Goal: Task Accomplishment & Management: Use online tool/utility

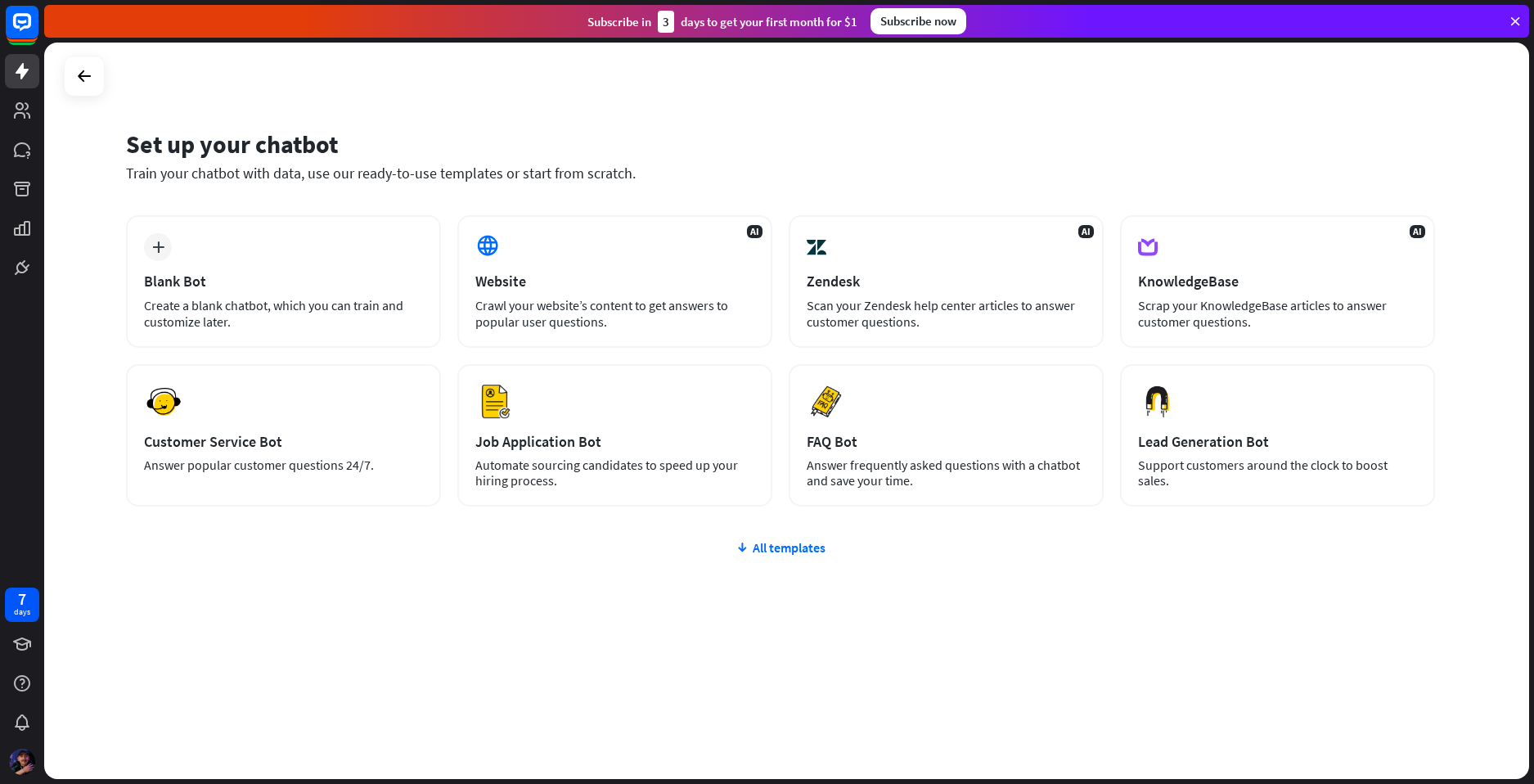
drag, startPoint x: 1112, startPoint y: 89, endPoint x: 1168, endPoint y: 66, distance: 60.5
click at [1112, 88] on div "Set up your chatbot Train your chatbot with data, use our ready-to-use template…" at bounding box center [787, 411] width 1485 height 736
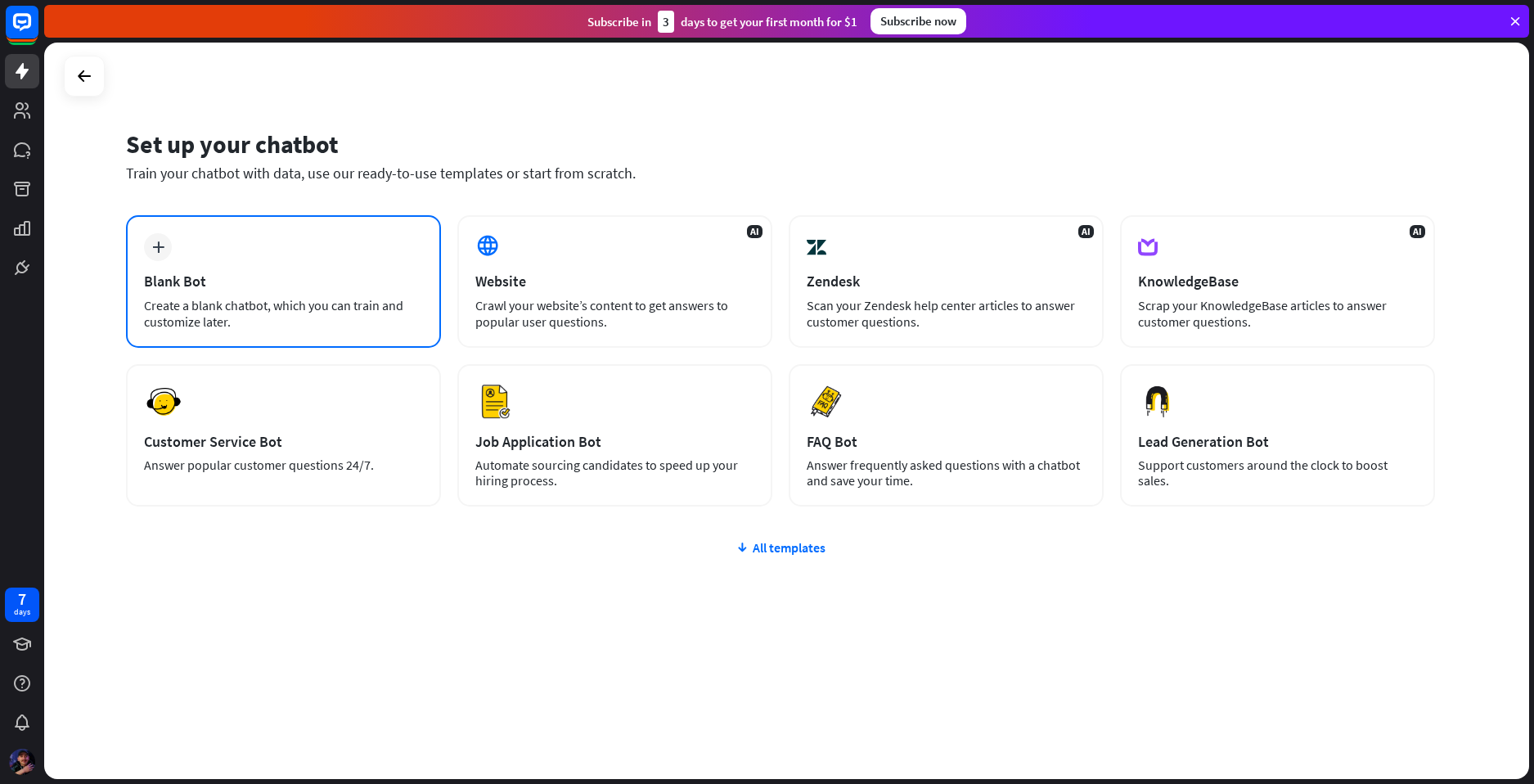
click at [242, 282] on div "Blank Bot" at bounding box center [283, 281] width 279 height 19
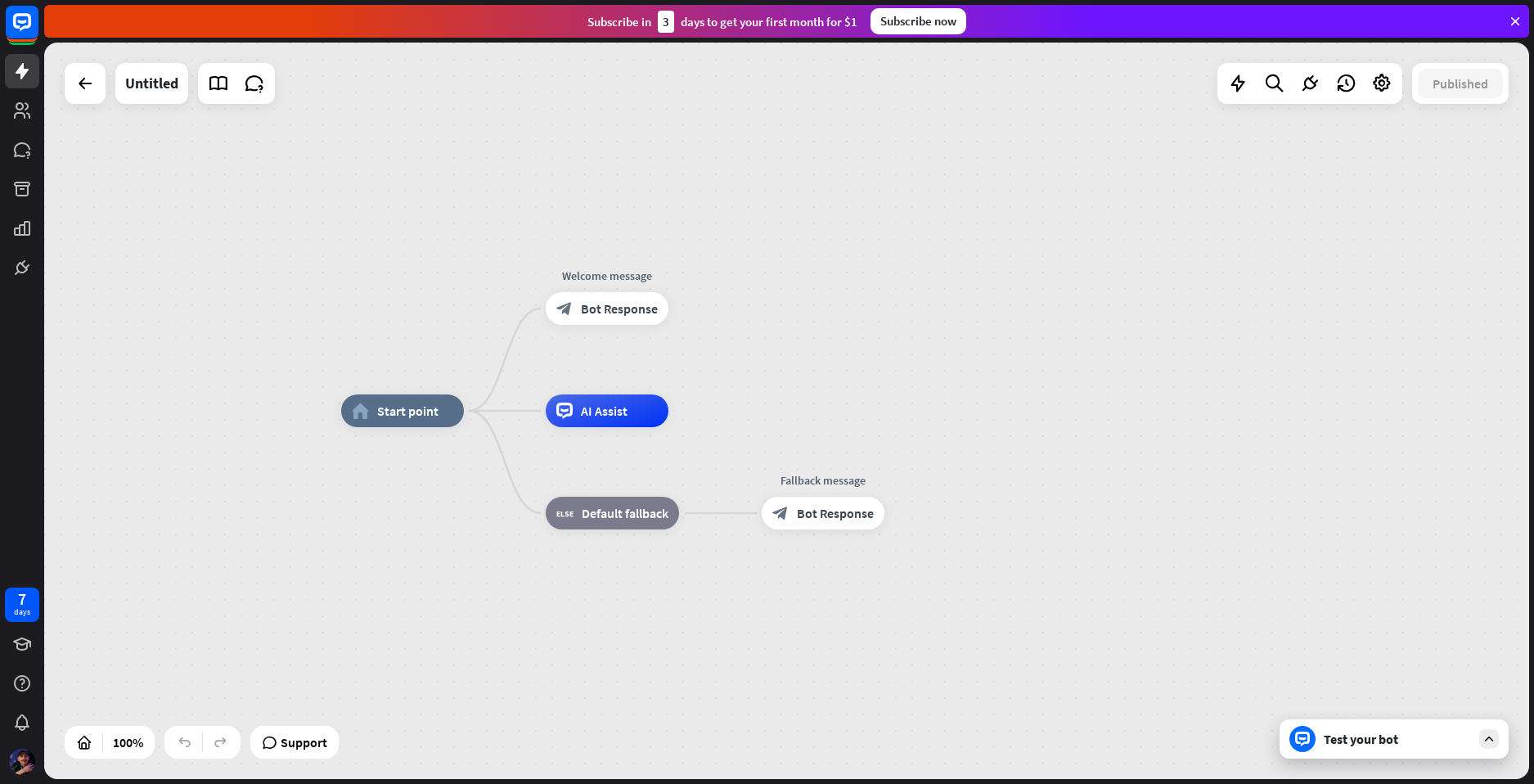
click at [993, 197] on div "home_2 Start point Welcome message block_bot_response Bot Response AI Assist bl…" at bounding box center [787, 411] width 1485 height 736
click at [1361, 744] on div "Test your bot" at bounding box center [1398, 739] width 147 height 17
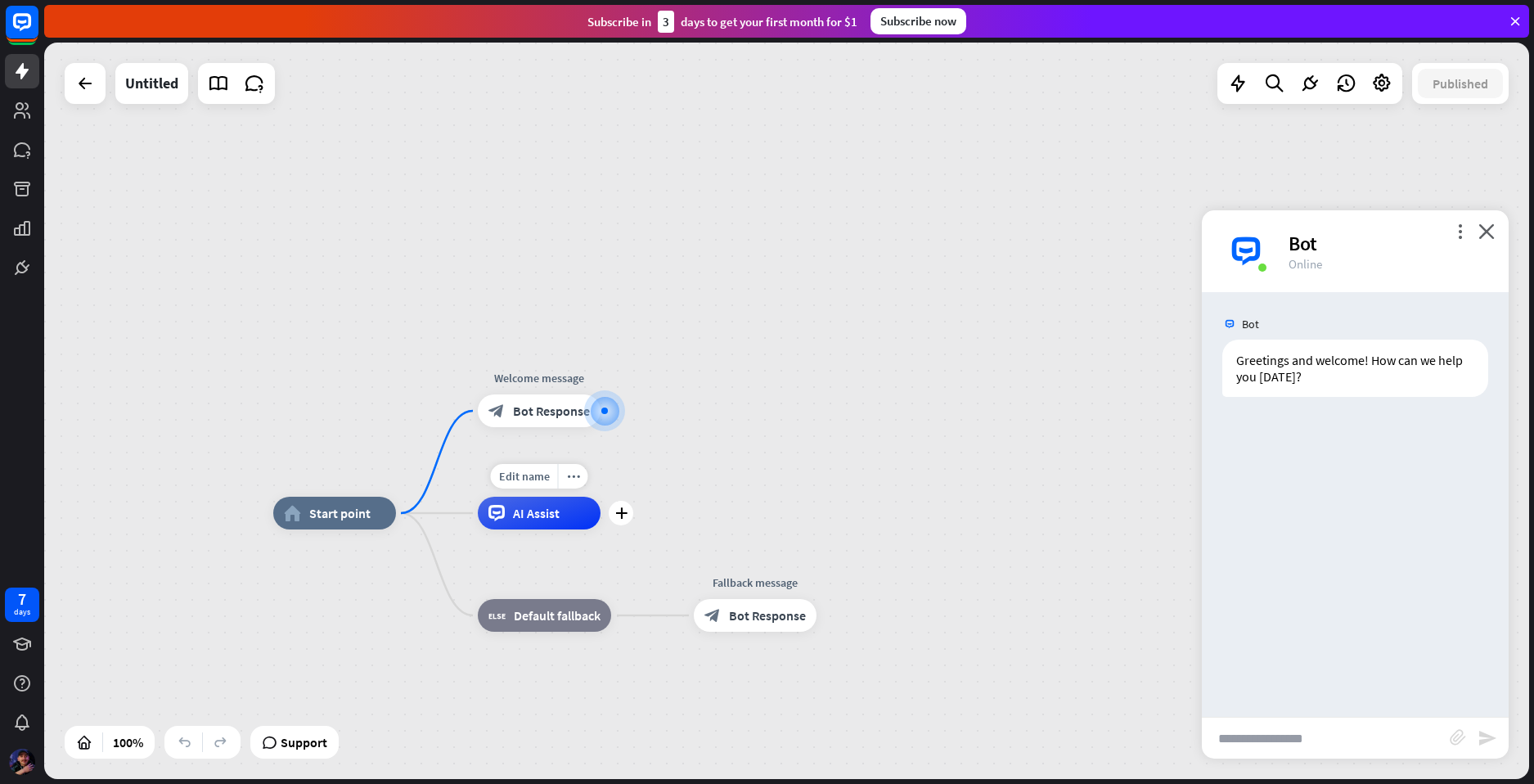
click at [519, 528] on div "AI Assist" at bounding box center [539, 513] width 123 height 33
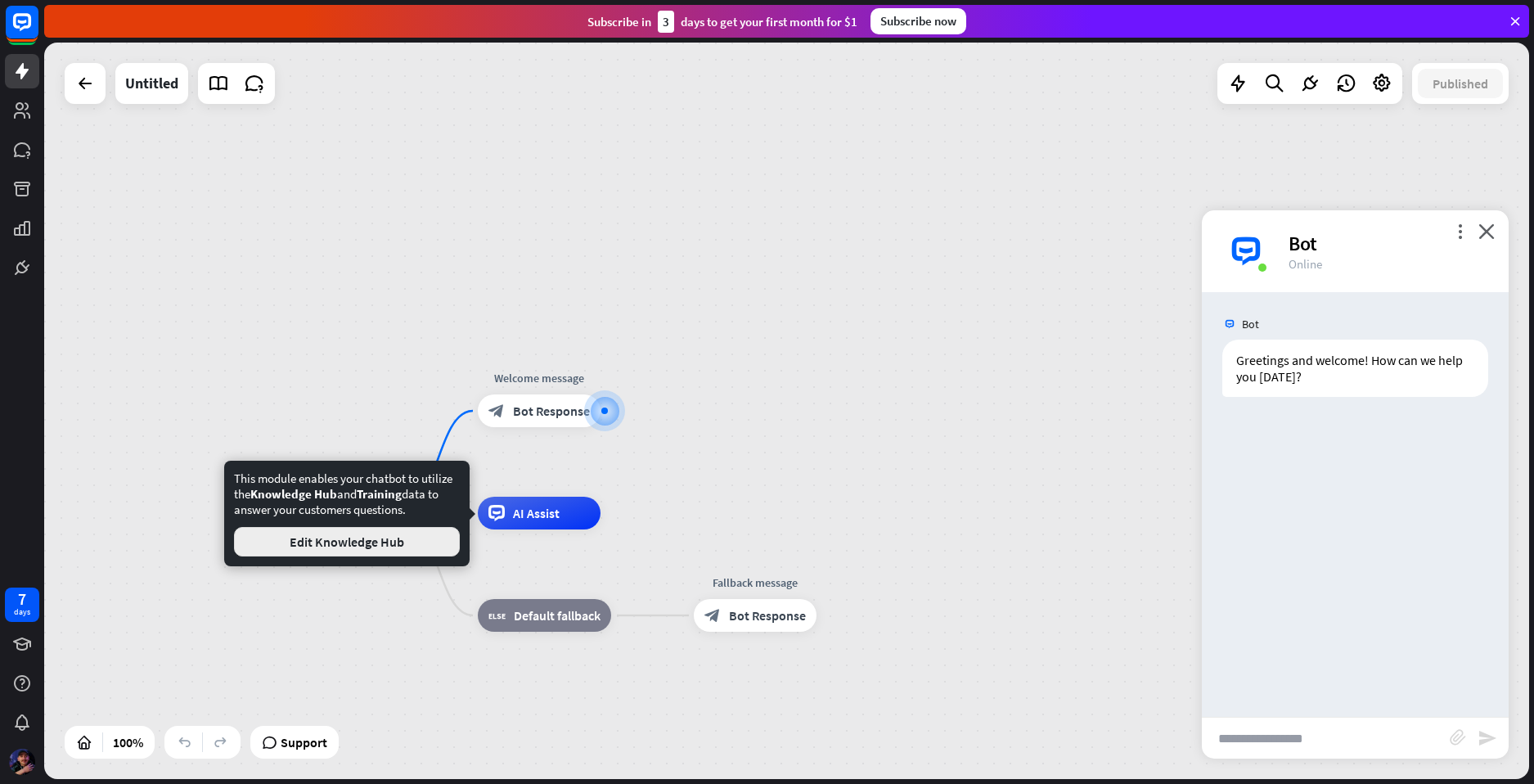
click at [376, 547] on button "Edit Knowledge Hub" at bounding box center [347, 541] width 226 height 30
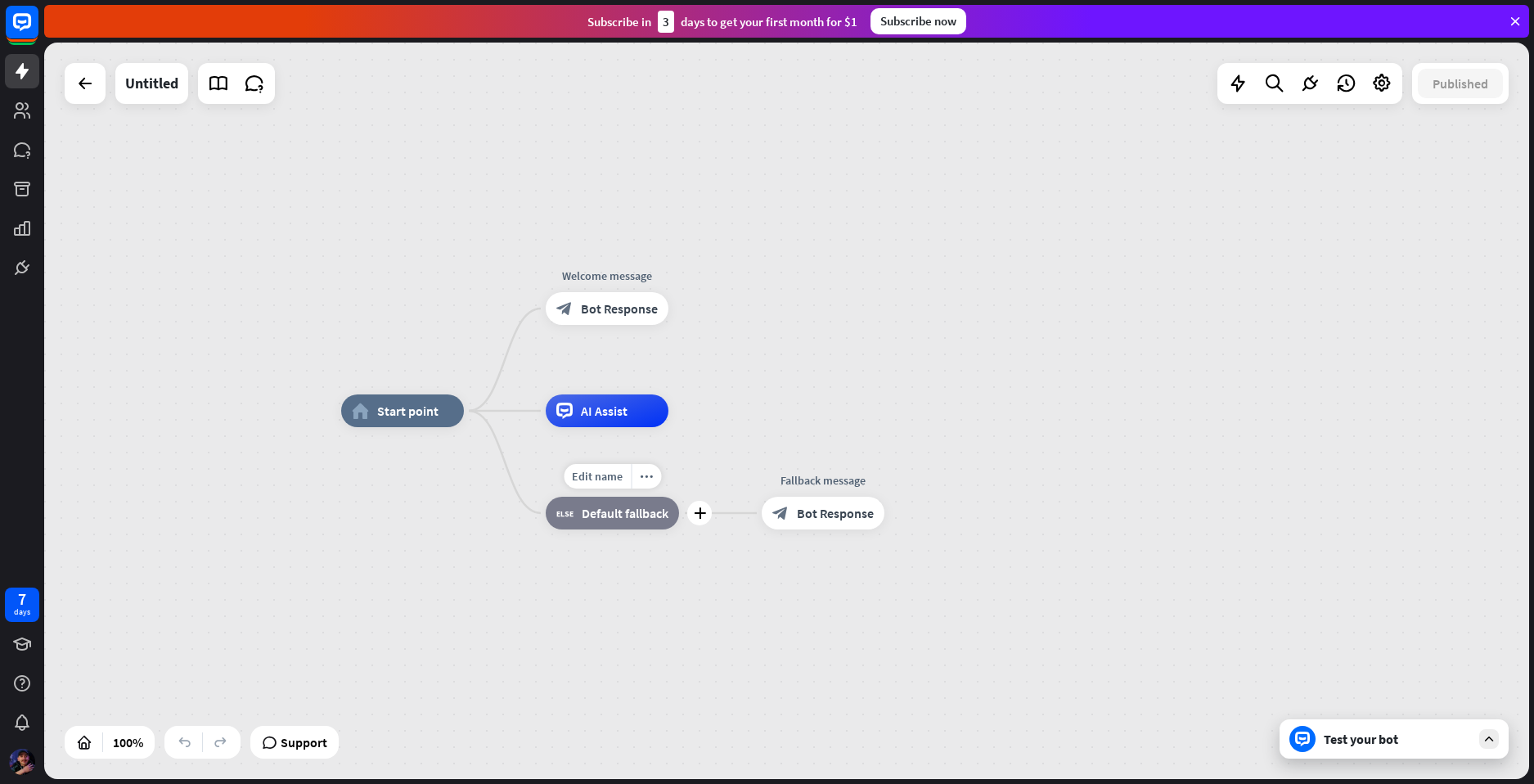
click at [621, 522] on div "block_fallback Default fallback" at bounding box center [613, 513] width 134 height 33
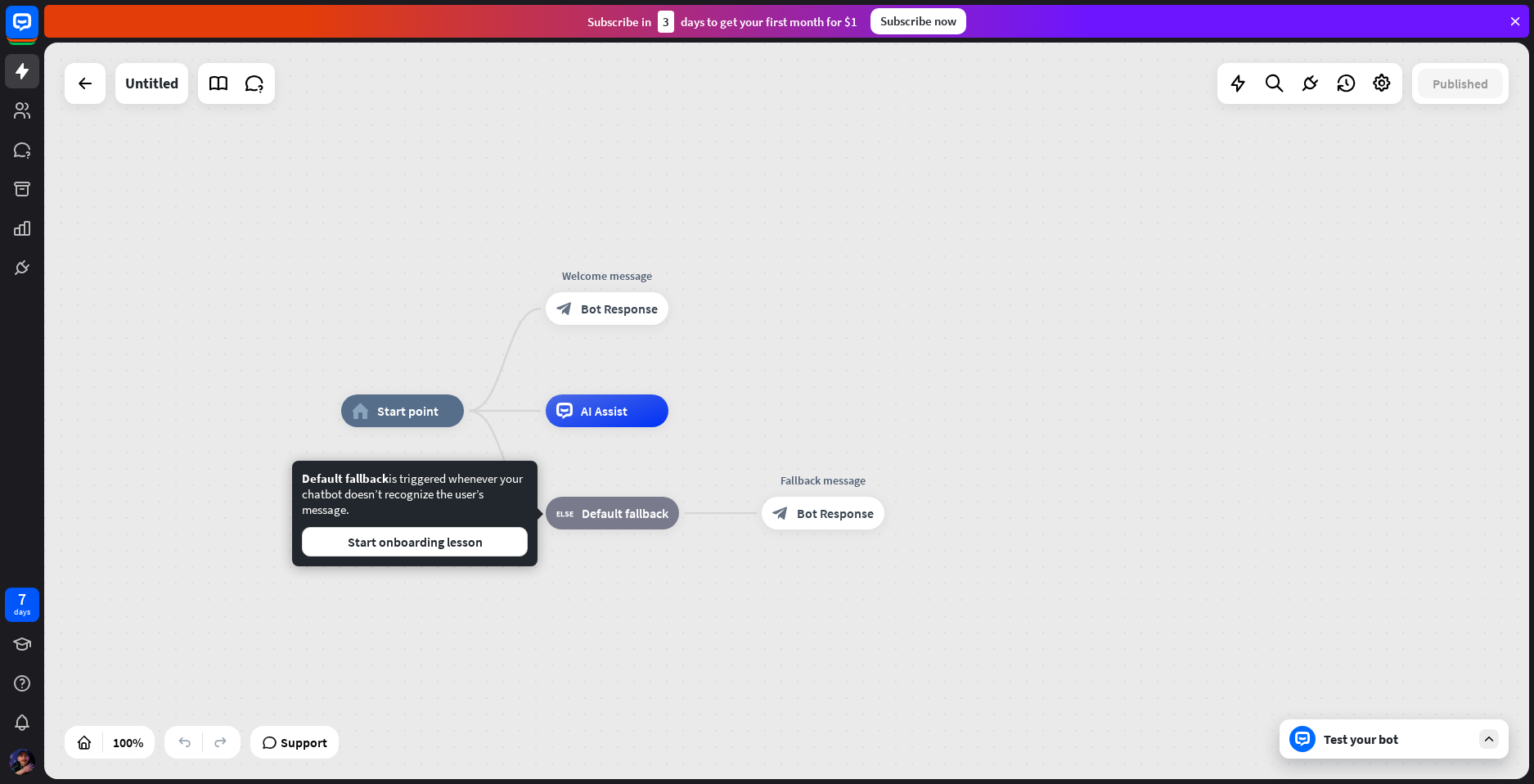
drag, startPoint x: 748, startPoint y: 640, endPoint x: 763, endPoint y: 570, distance: 71.6
click at [746, 639] on div "home_2 Start point Welcome message block_bot_response Bot Response AI Assist bl…" at bounding box center [1083, 779] width 1485 height 736
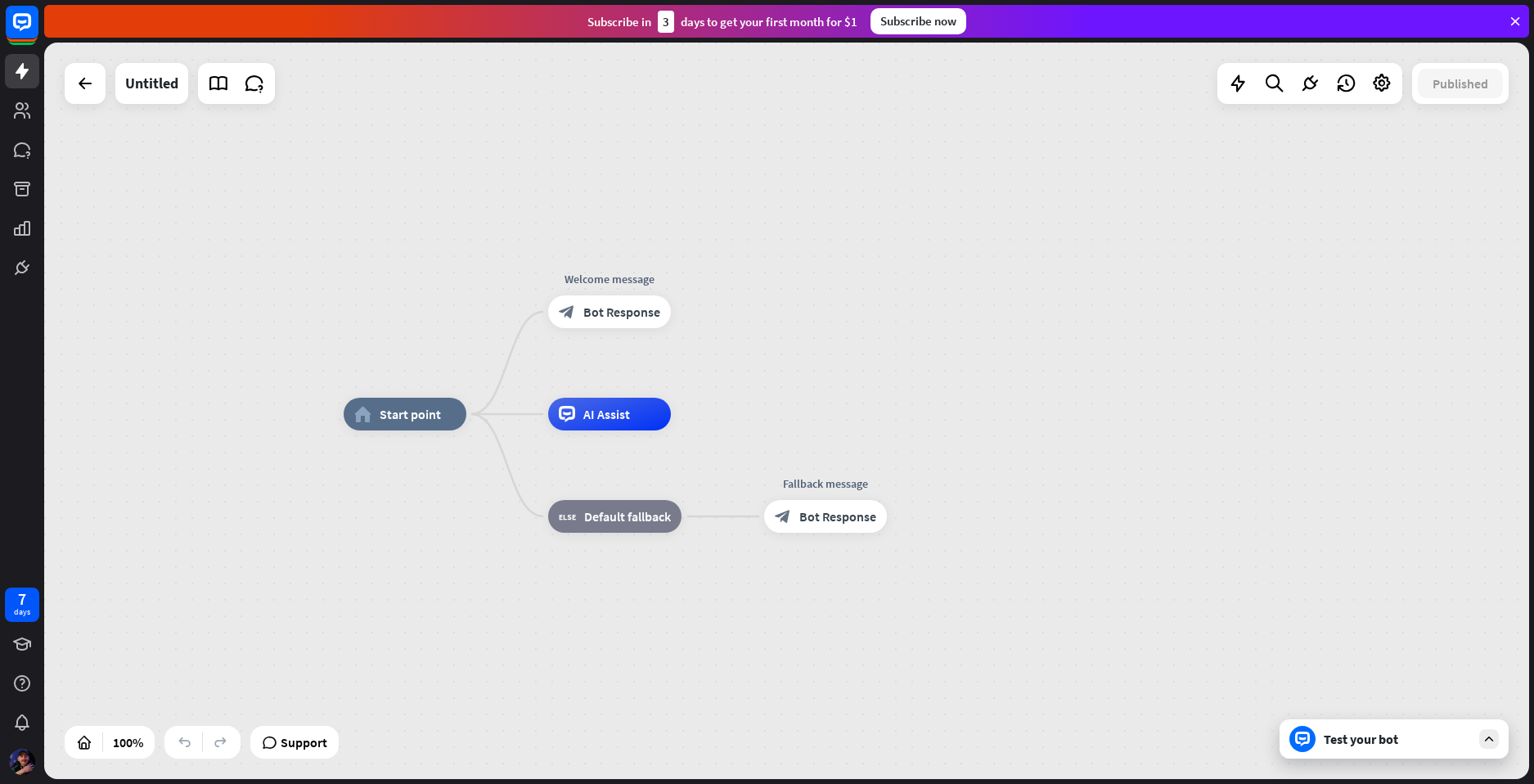
drag, startPoint x: 1015, startPoint y: 337, endPoint x: 993, endPoint y: 286, distance: 55.5
click at [999, 285] on div "home_2 Start point Welcome message block_bot_response Bot Response AI Assist bl…" at bounding box center [787, 411] width 1485 height 736
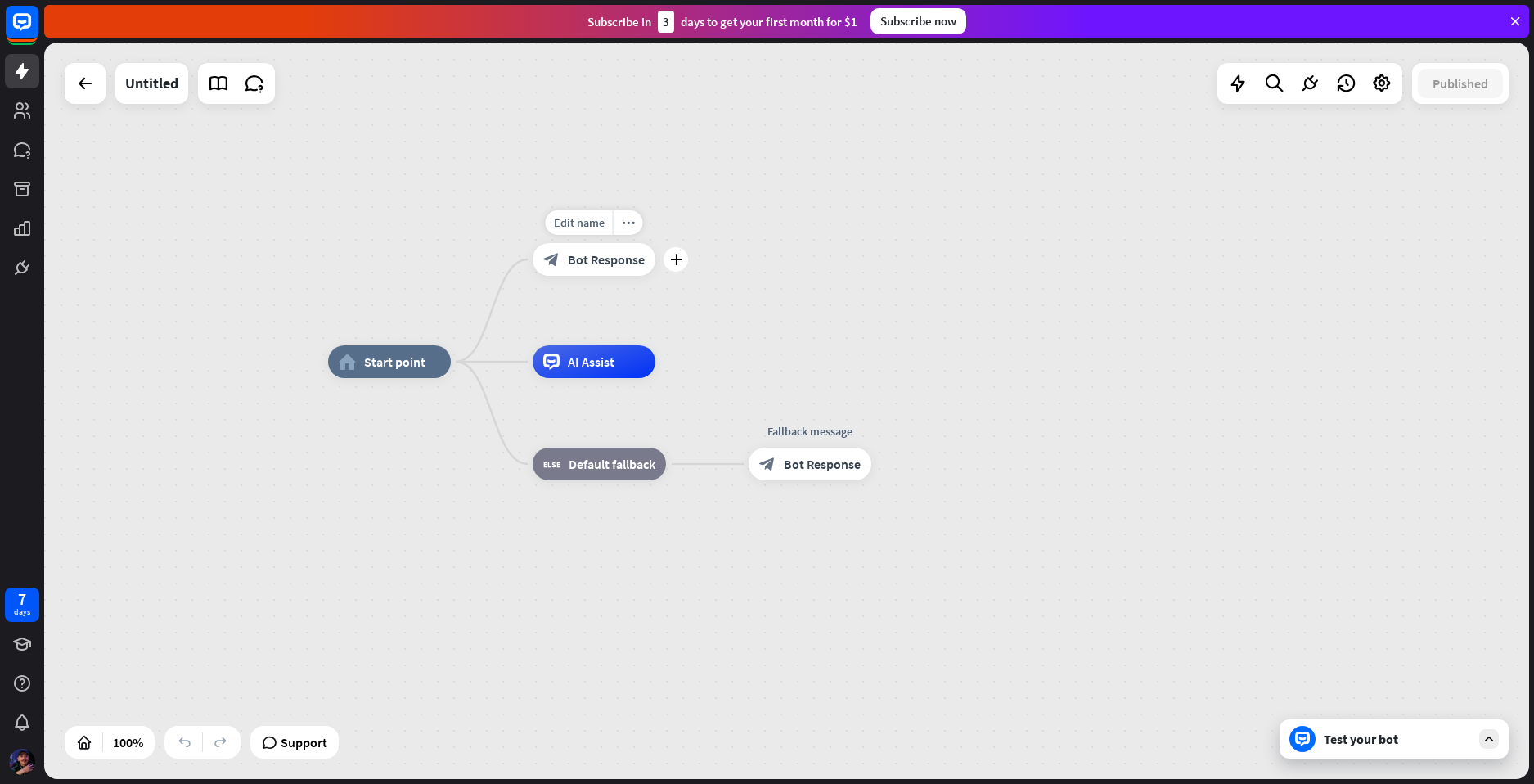
click at [566, 275] on div "block_bot_response Bot Response" at bounding box center [594, 259] width 123 height 33
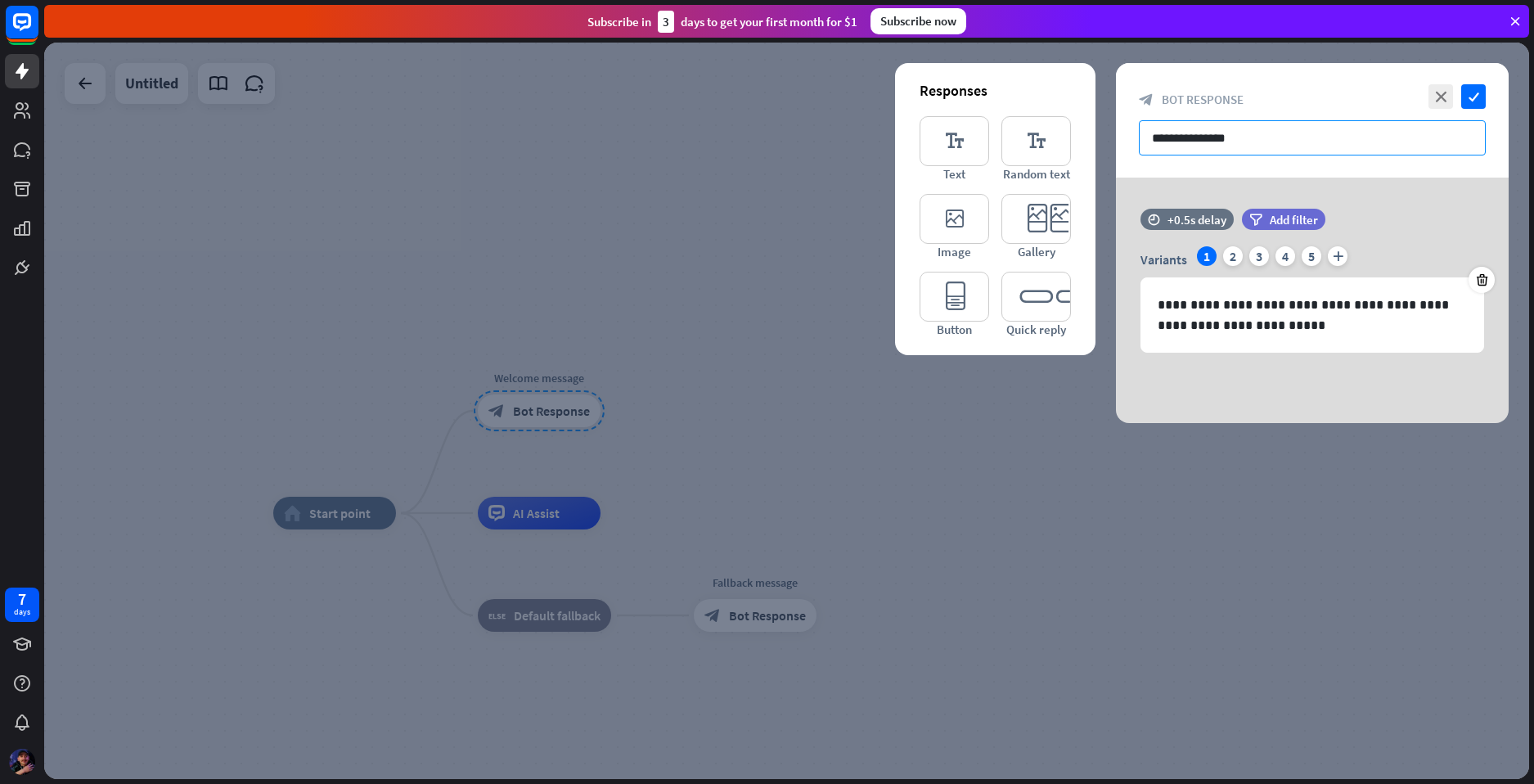
drag, startPoint x: 1253, startPoint y: 139, endPoint x: 1298, endPoint y: 138, distance: 45.0
click at [1296, 137] on input "**********" at bounding box center [1313, 138] width 347 height 35
click at [713, 230] on div at bounding box center [787, 411] width 1485 height 736
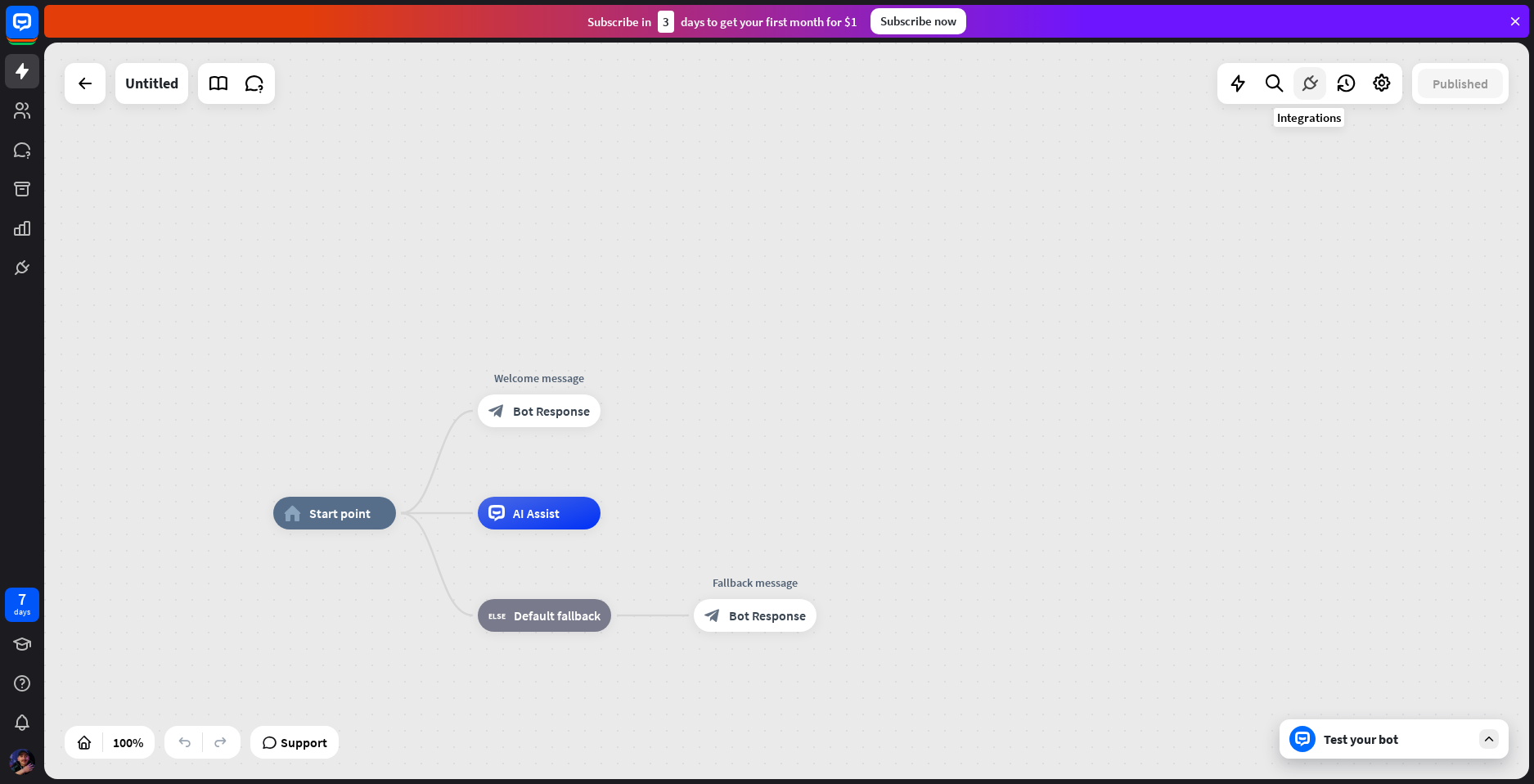
click at [1313, 88] on icon at bounding box center [1310, 83] width 21 height 21
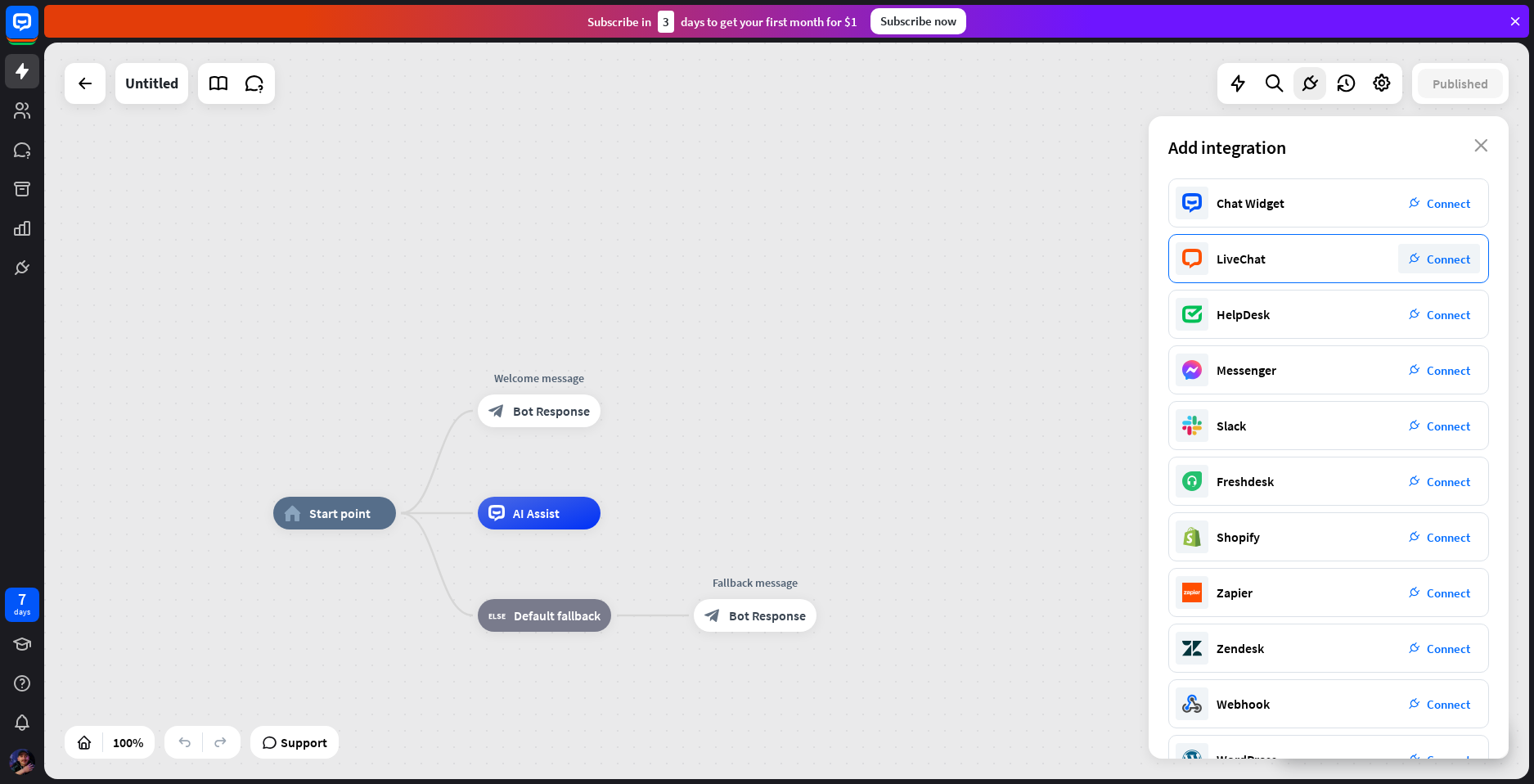
click at [1446, 257] on span "Connect" at bounding box center [1449, 258] width 44 height 16
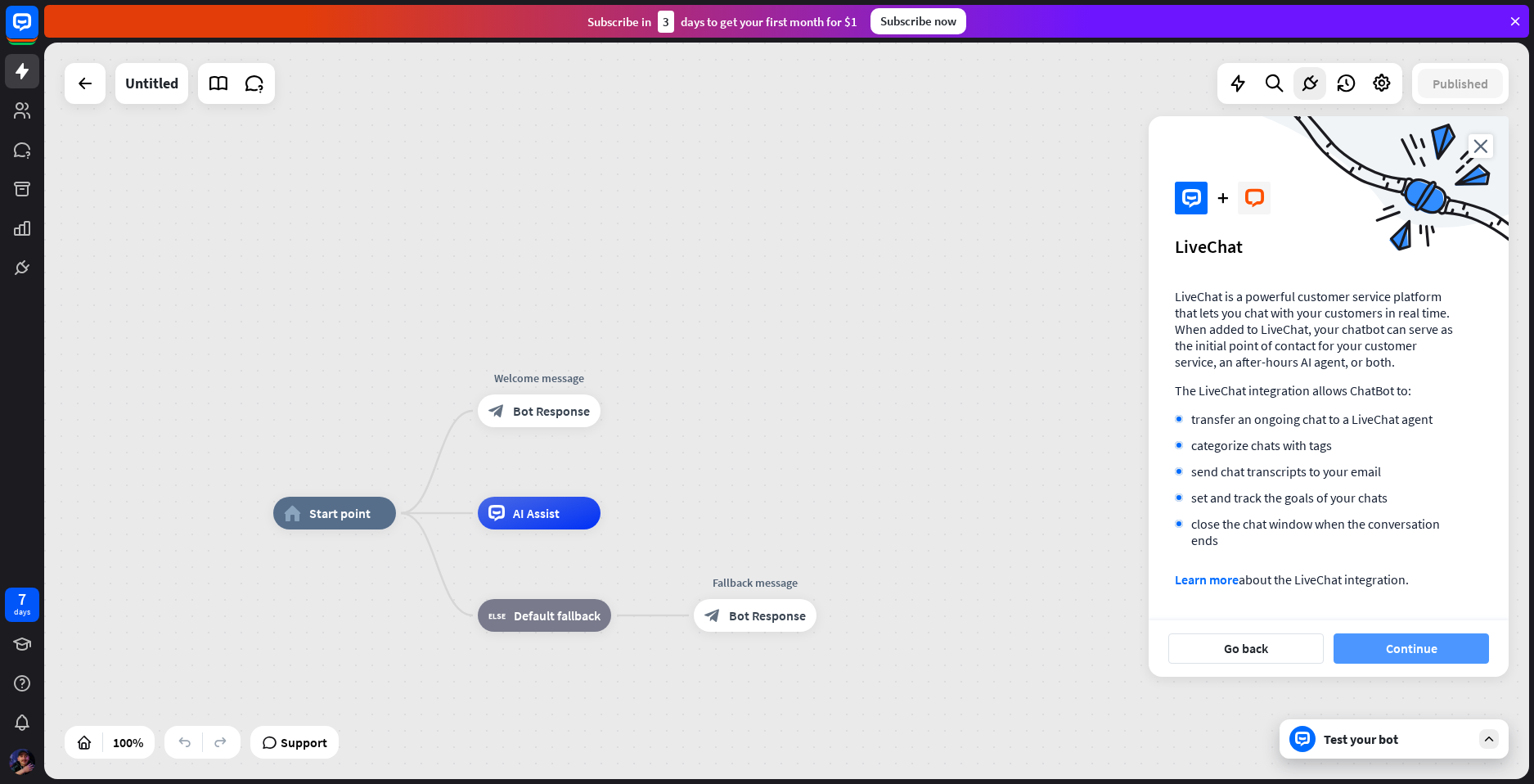
click at [1423, 654] on button "Continue" at bounding box center [1412, 648] width 155 height 31
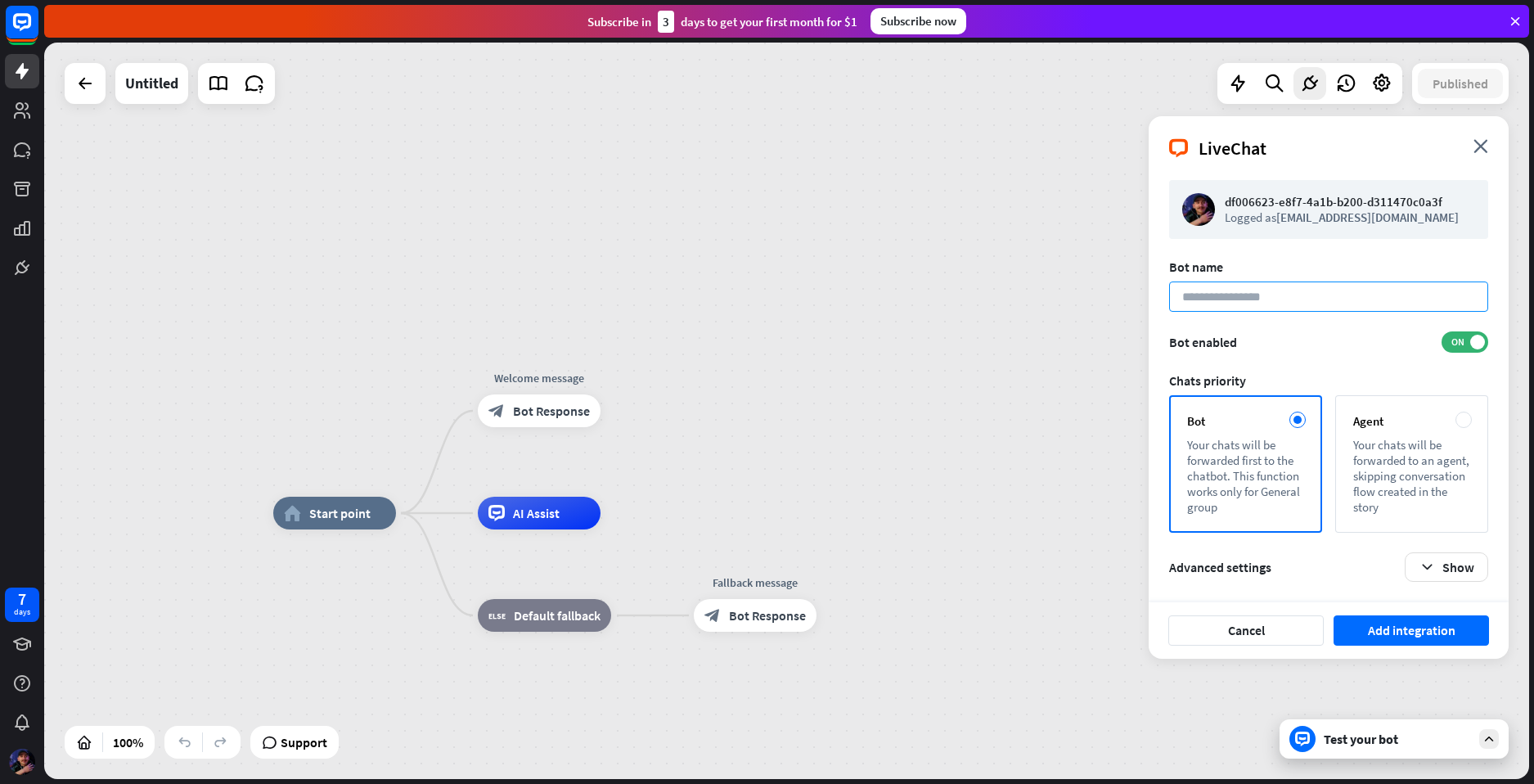
click at [1224, 309] on input at bounding box center [1328, 296] width 320 height 31
drag, startPoint x: 1219, startPoint y: 296, endPoint x: 1198, endPoint y: 300, distance: 21.4
click at [1198, 300] on input "*******" at bounding box center [1328, 296] width 320 height 31
type input "****"
click at [1374, 635] on button "Add integration" at bounding box center [1412, 630] width 155 height 31
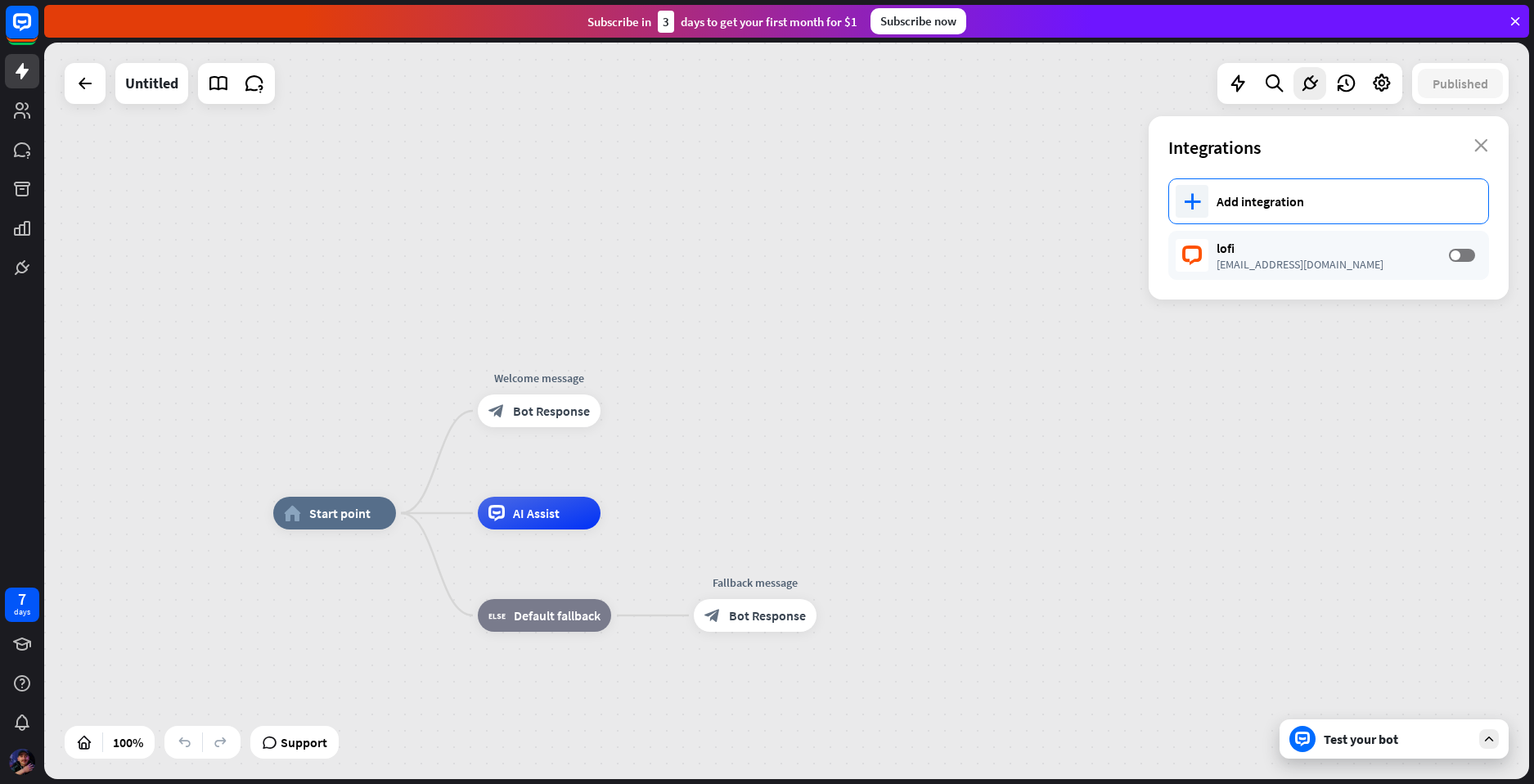
click at [1225, 207] on div "Add integration" at bounding box center [1344, 201] width 255 height 17
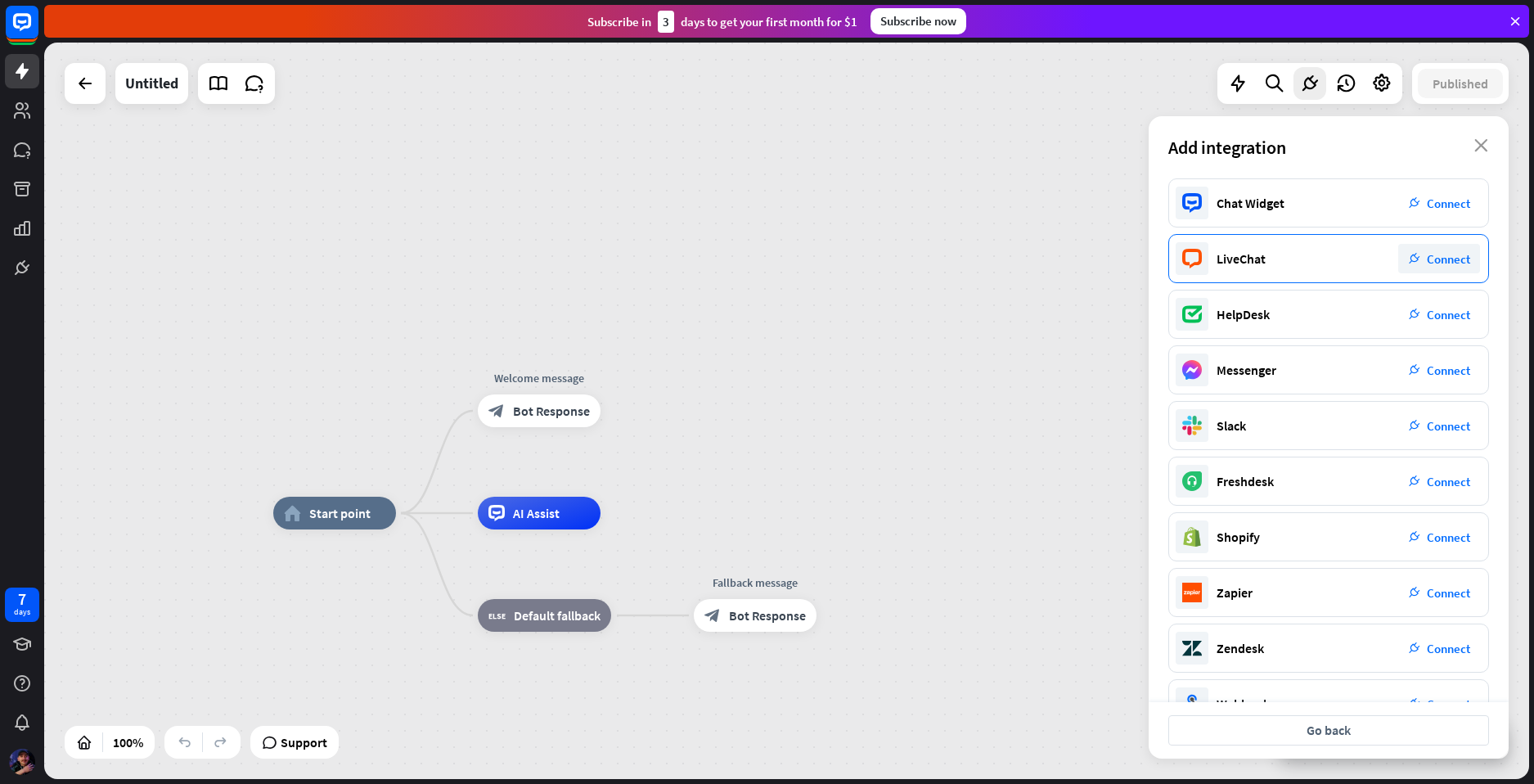
click at [1442, 262] on span "Connect" at bounding box center [1449, 258] width 44 height 16
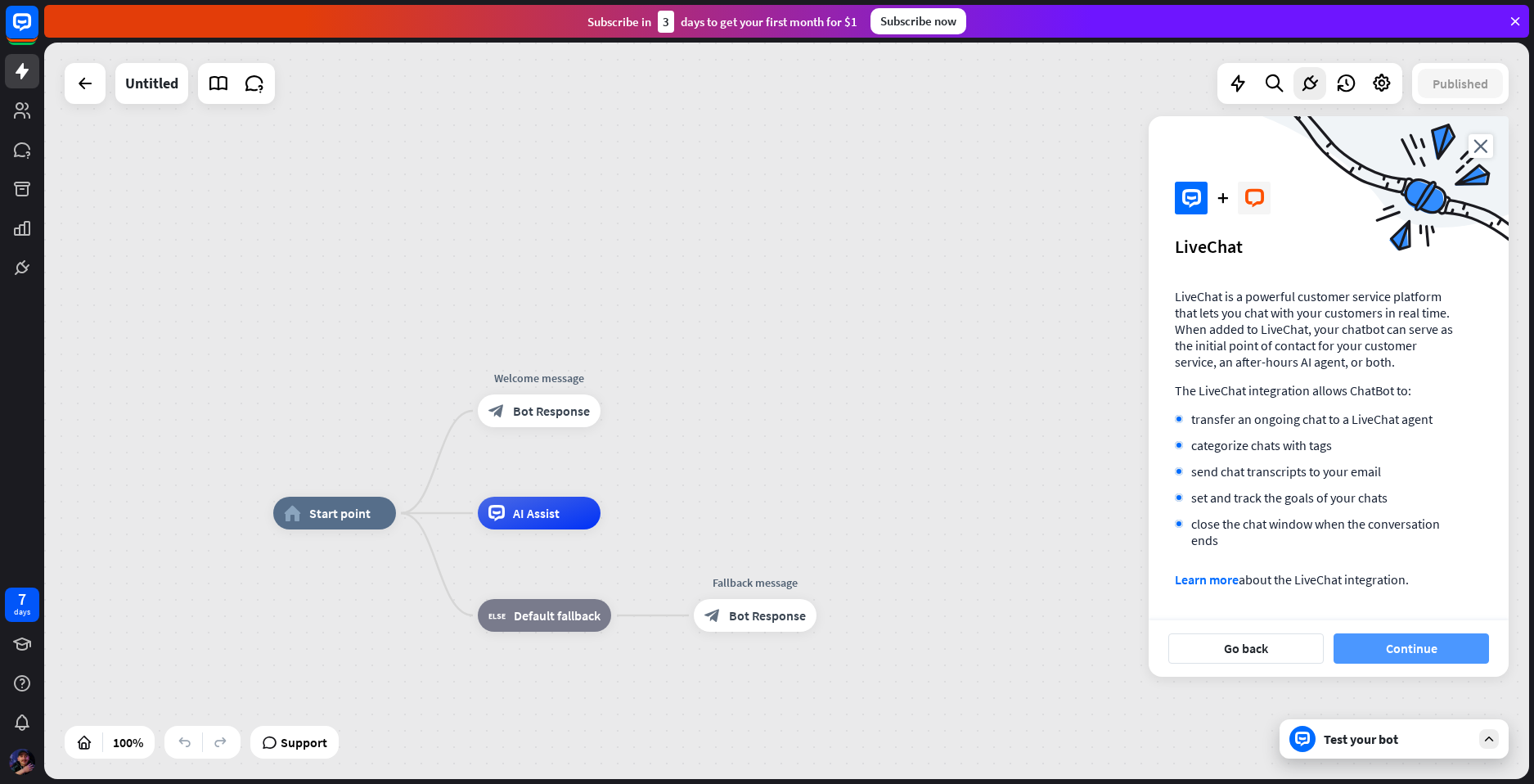
click at [1413, 647] on button "Continue" at bounding box center [1412, 648] width 155 height 31
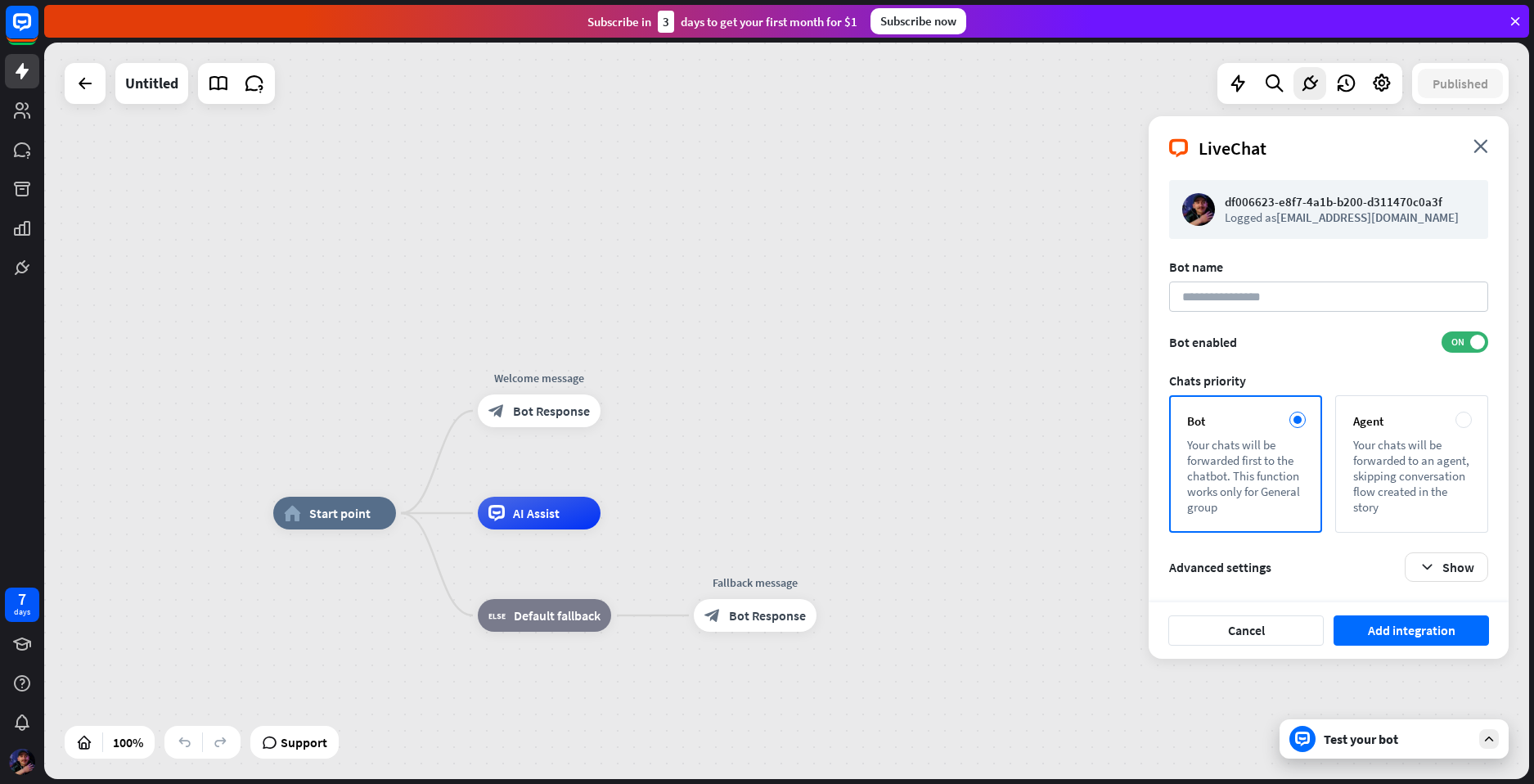
click at [1481, 153] on div "LiveChat close" at bounding box center [1329, 142] width 360 height 51
click at [1480, 141] on icon "close" at bounding box center [1481, 145] width 15 height 14
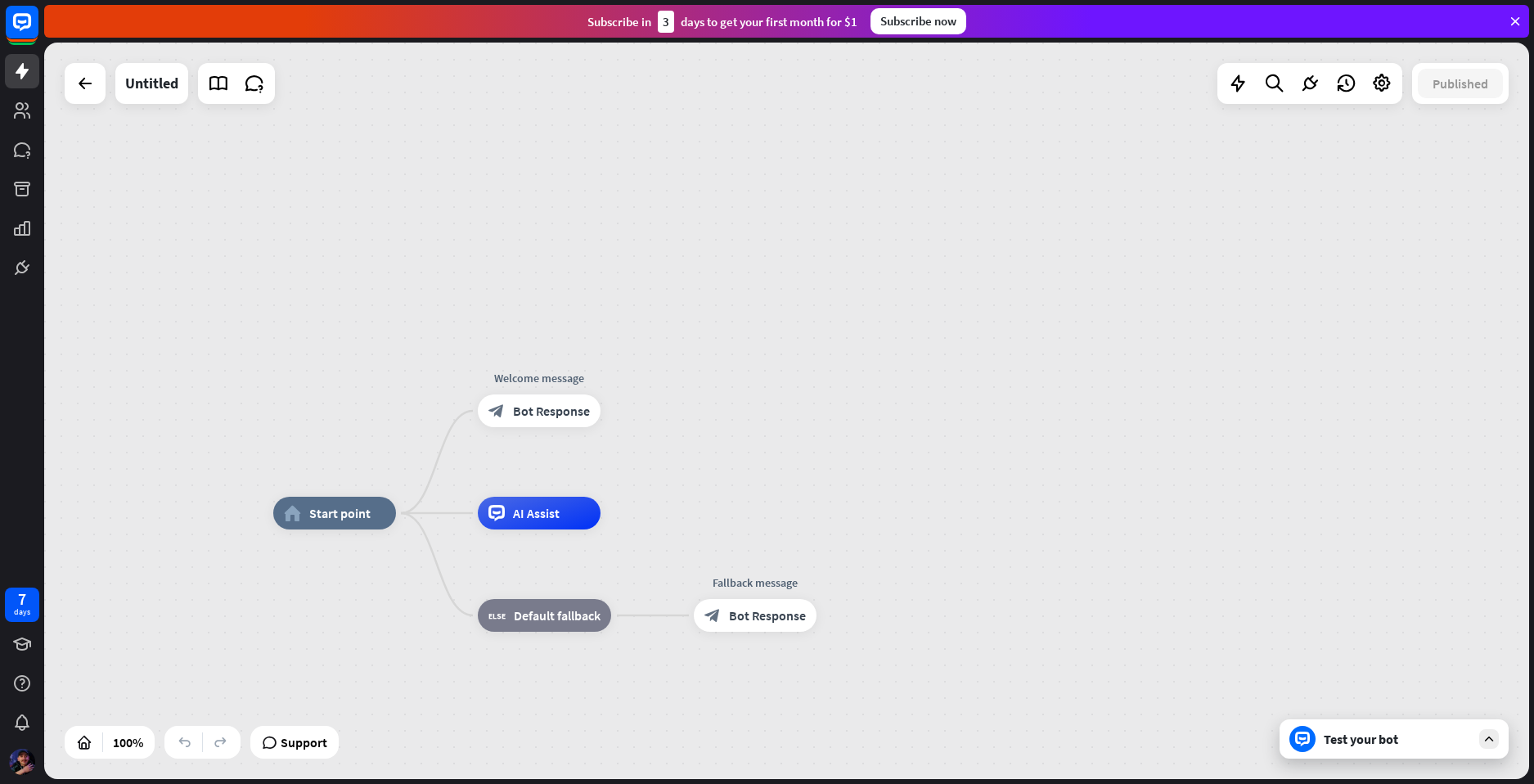
click at [1343, 733] on div "Test your bot" at bounding box center [1398, 739] width 147 height 17
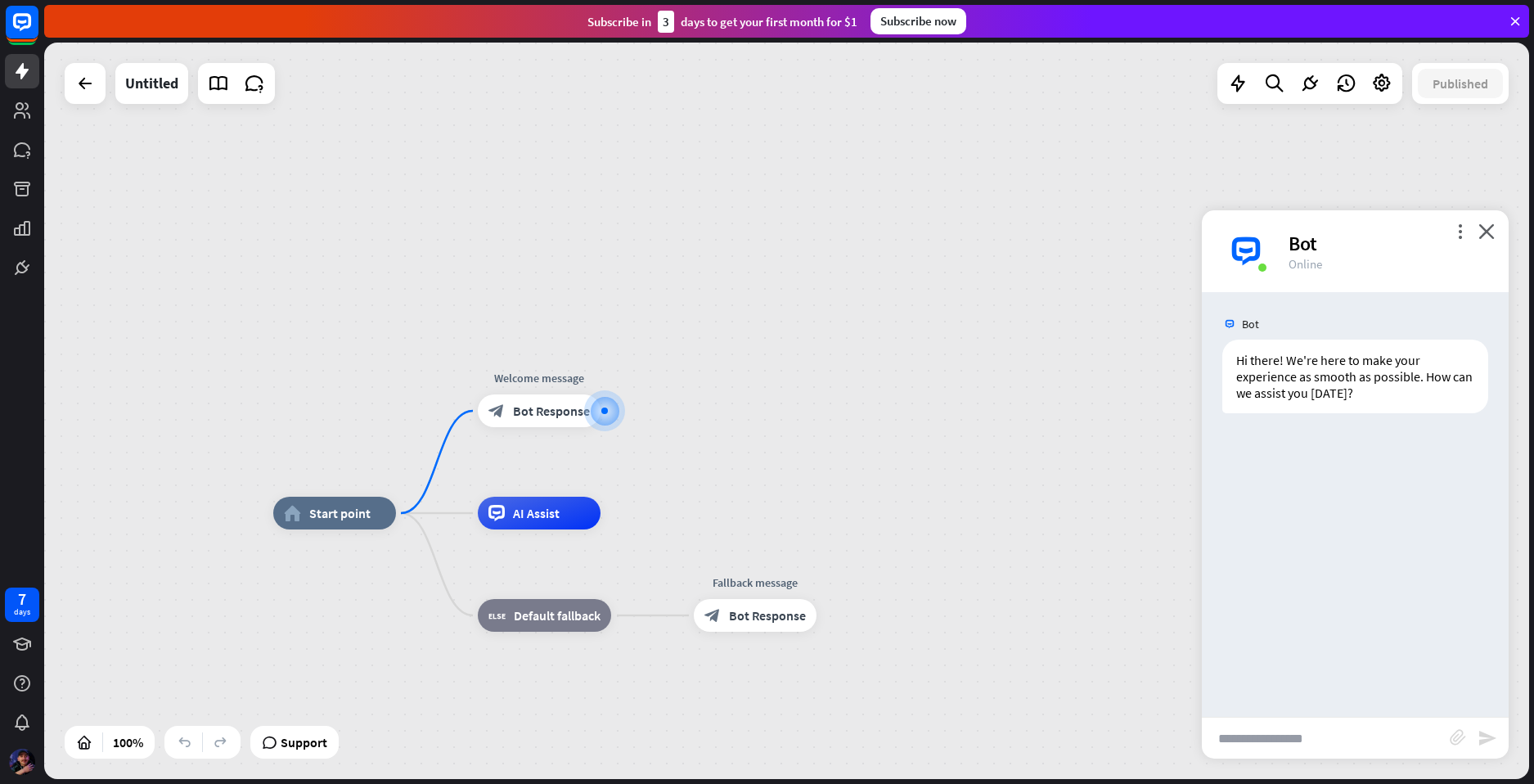
click at [1314, 739] on input "text" at bounding box center [1326, 738] width 248 height 41
type input "**********"
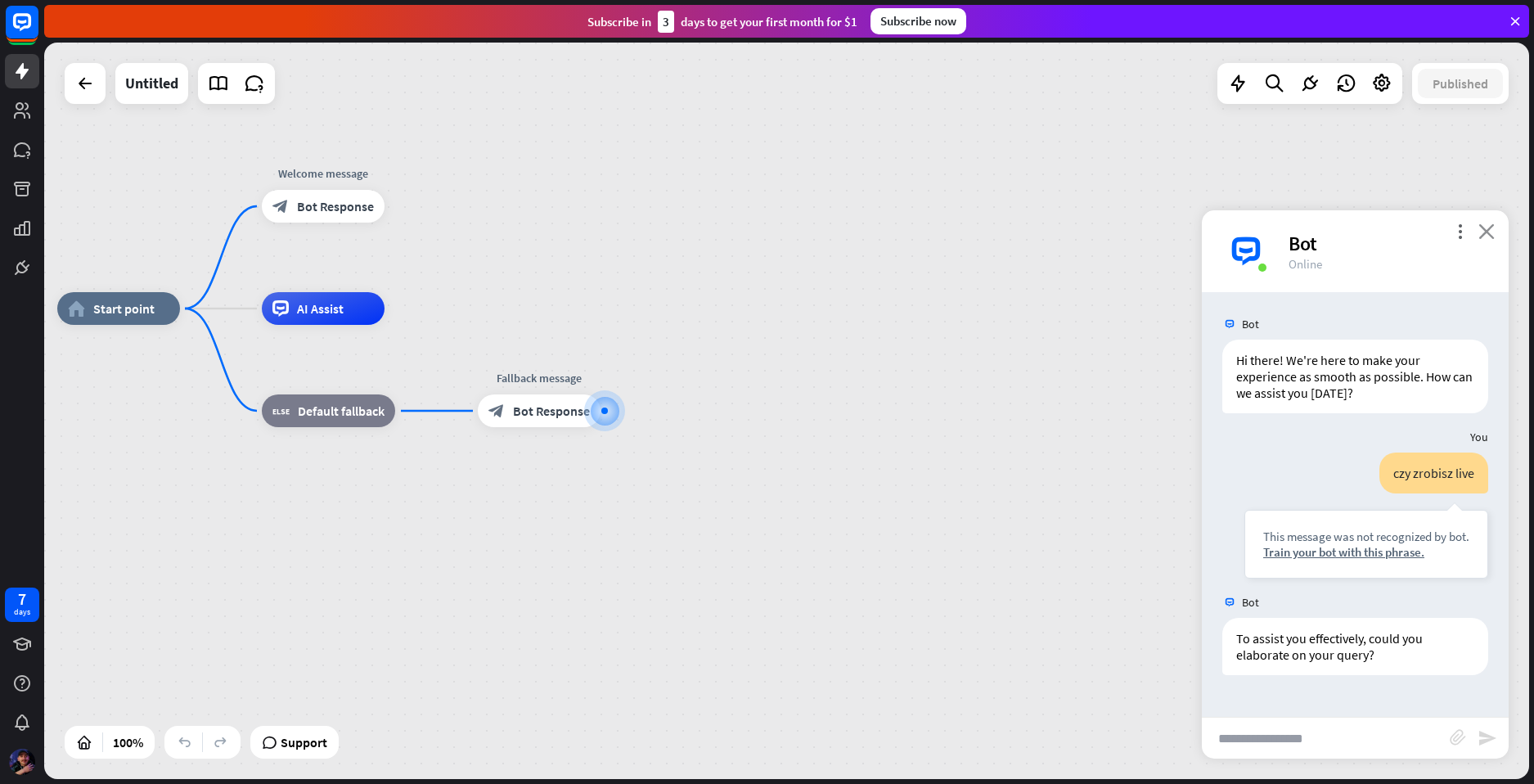
click at [1491, 230] on icon "close" at bounding box center [1487, 231] width 17 height 16
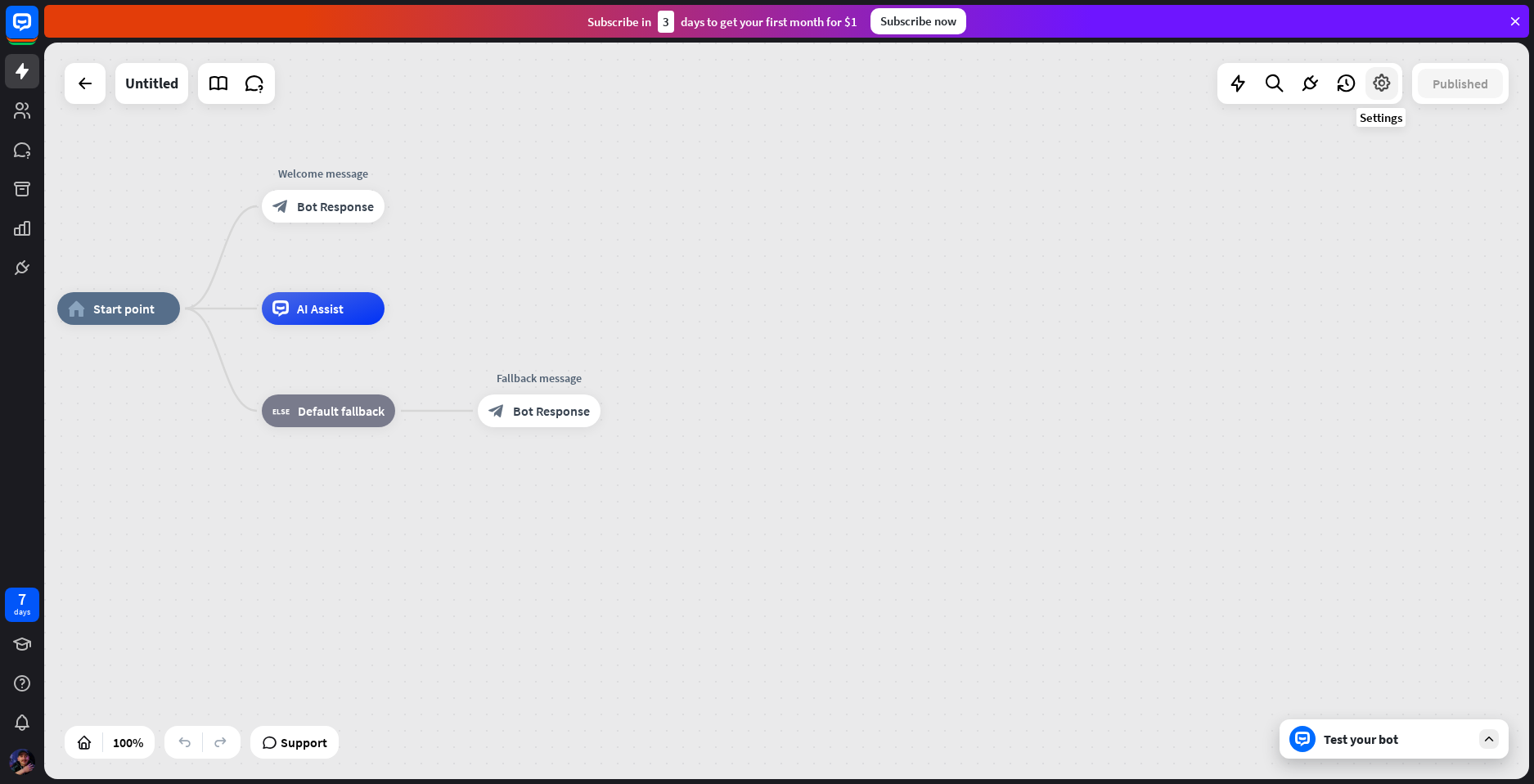
click at [1380, 93] on icon at bounding box center [1382, 83] width 21 height 21
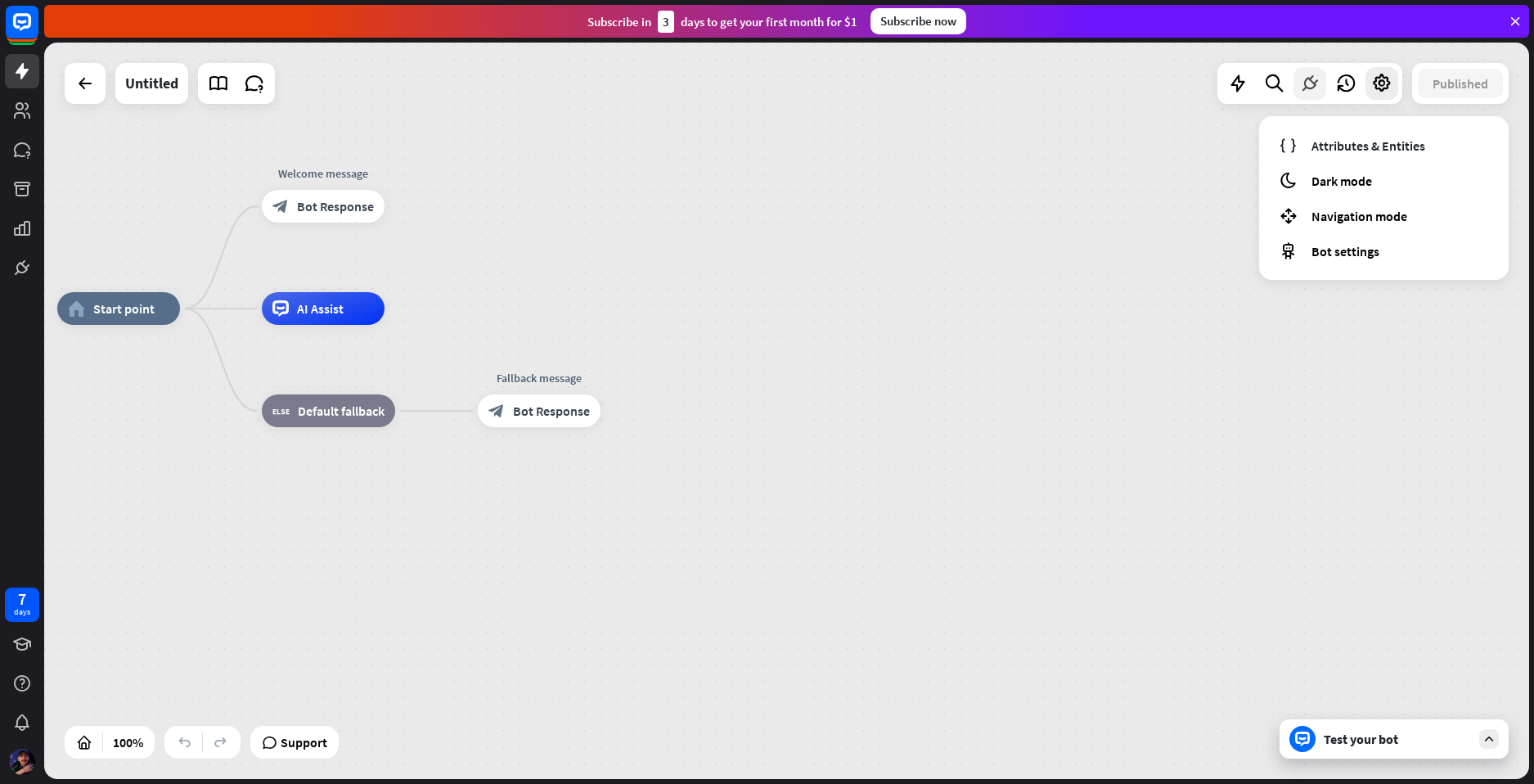
drag, startPoint x: 1232, startPoint y: 135, endPoint x: 1303, endPoint y: 98, distance: 80.1
click at [1238, 130] on div "home_2 Start point Welcome message block_bot_response Bot Response AI Assist bl…" at bounding box center [787, 411] width 1485 height 736
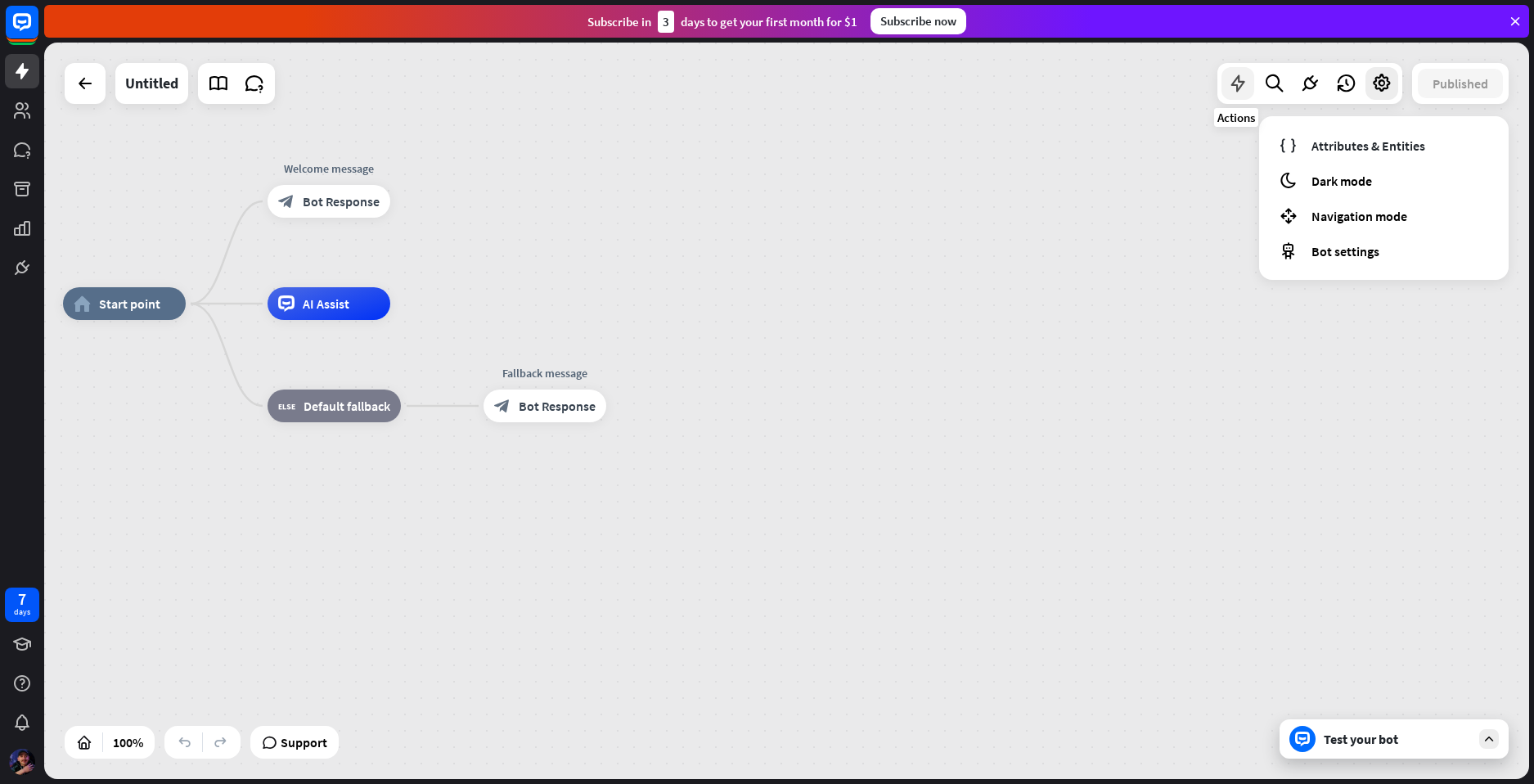
click at [1243, 80] on icon at bounding box center [1238, 83] width 21 height 21
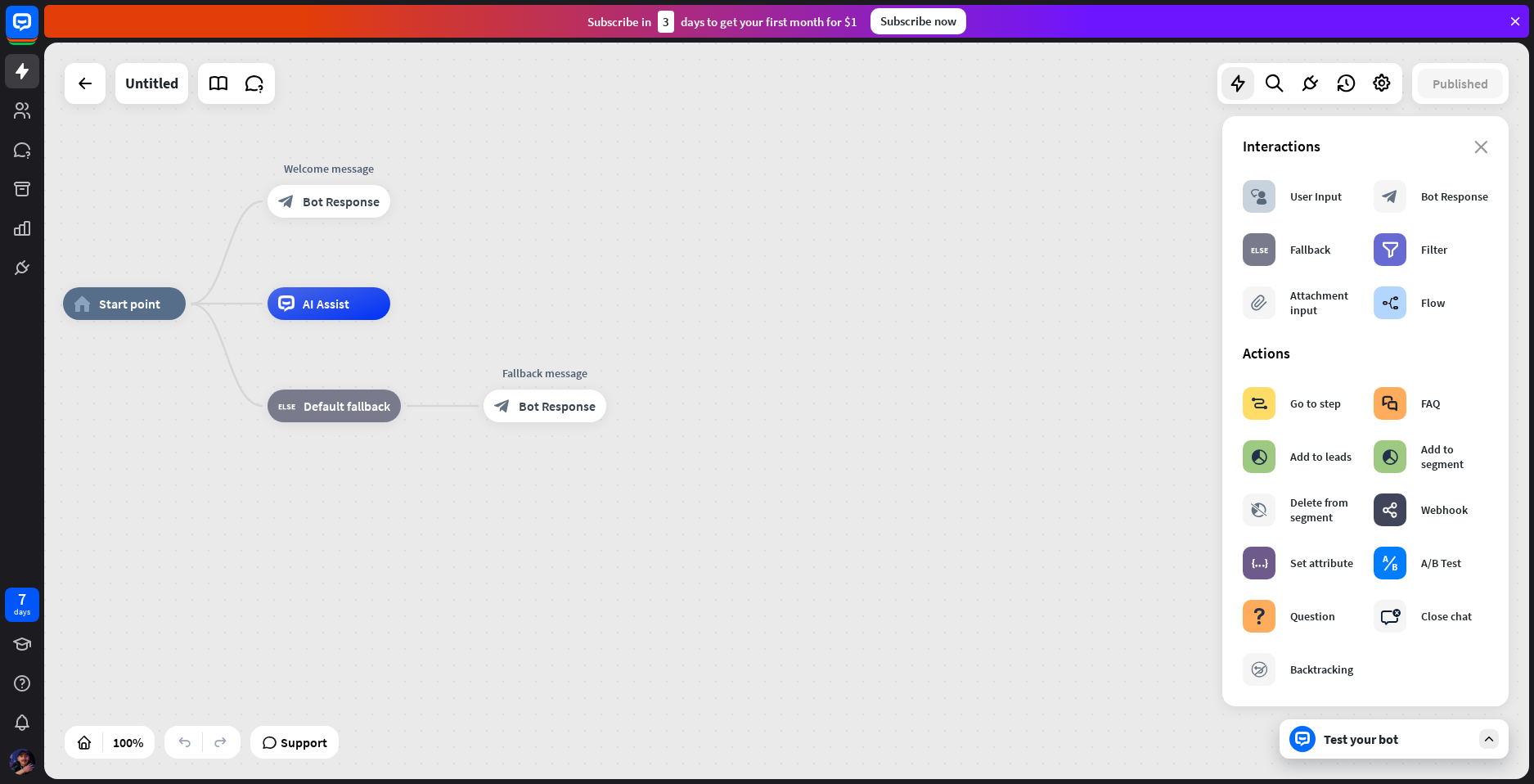
drag, startPoint x: 944, startPoint y: 491, endPoint x: 930, endPoint y: 487, distance: 14.6
click at [944, 490] on div "home_2 Start point Welcome message block_bot_response Bot Response AI Assist bl…" at bounding box center [805, 672] width 1485 height 736
click at [1475, 147] on icon "close" at bounding box center [1481, 147] width 14 height 13
